Goal: Information Seeking & Learning: Compare options

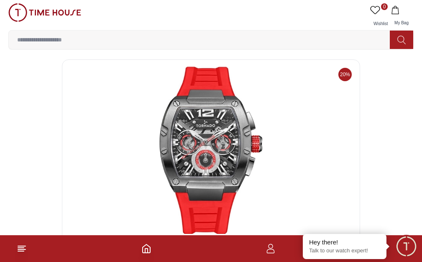
click at [0, 0] on img at bounding box center [0, 0] width 0 height 0
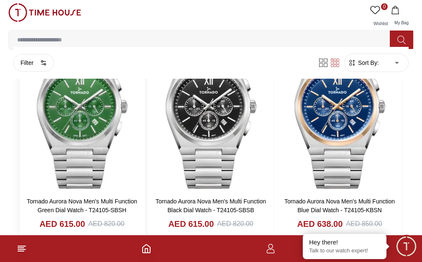
scroll to position [1295, 0]
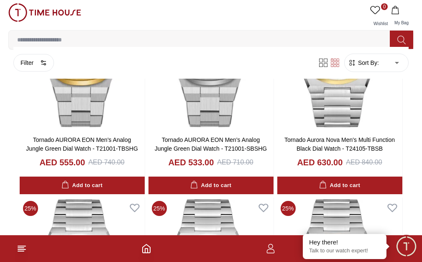
scroll to position [1504, 0]
